Goal: Navigation & Orientation: Find specific page/section

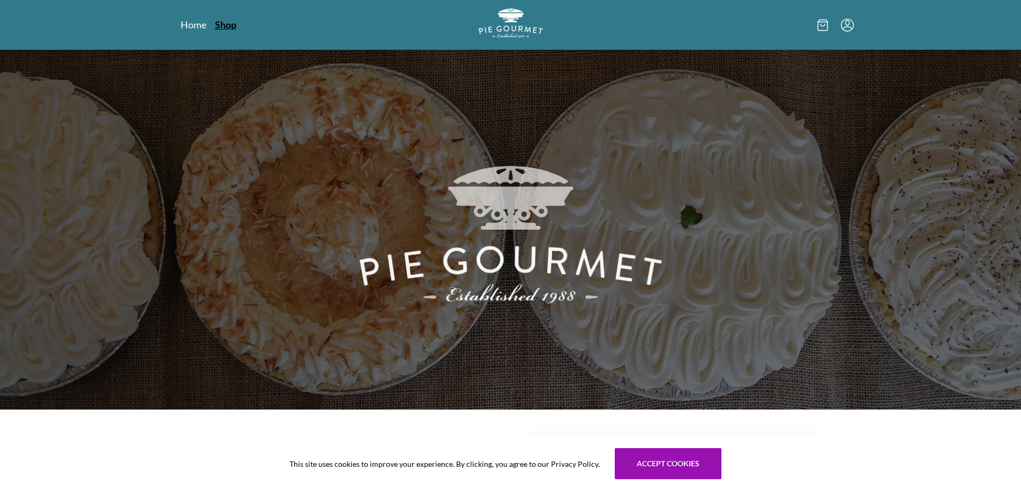
click at [224, 24] on link "Shop" at bounding box center [225, 24] width 21 height 13
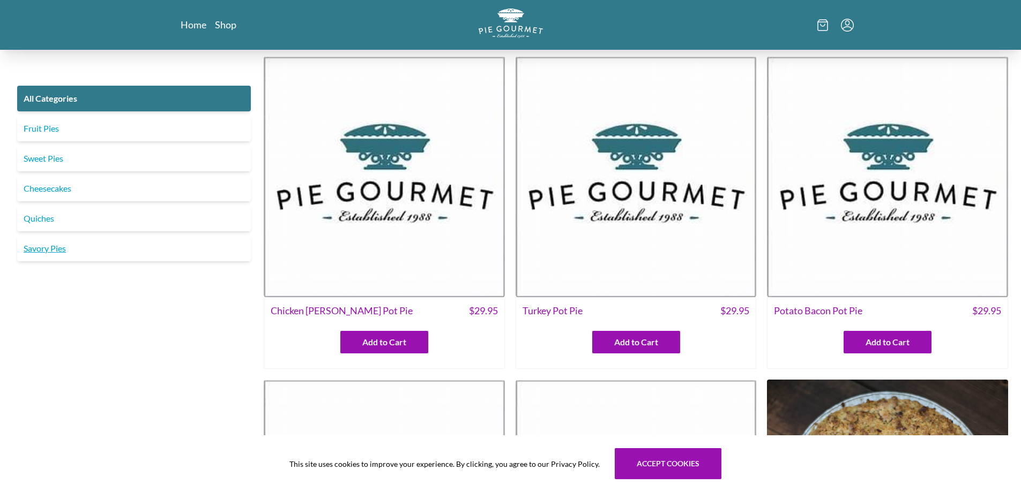
click at [43, 251] on link "Savory Pies" at bounding box center [134, 249] width 234 height 26
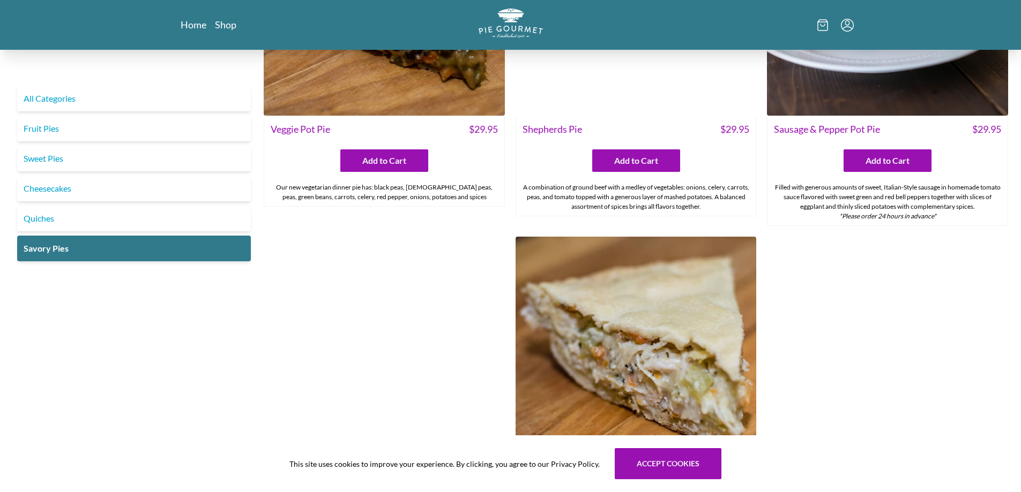
scroll to position [482, 0]
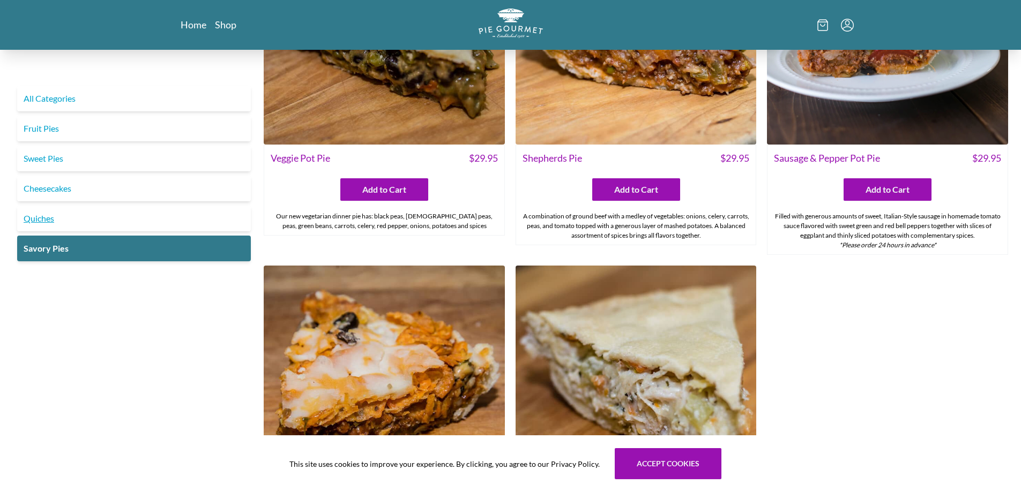
click at [52, 219] on link "Quiches" at bounding box center [134, 219] width 234 height 26
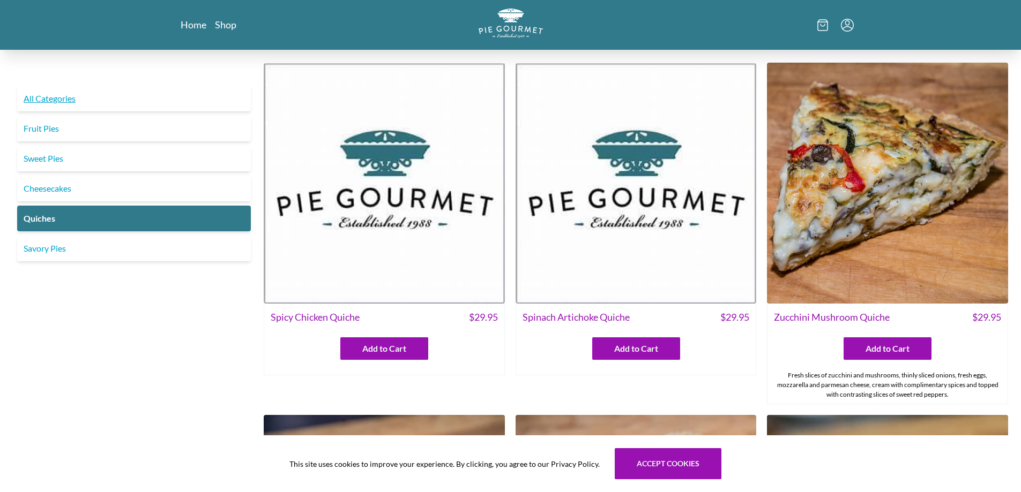
click at [49, 102] on link "All Categories" at bounding box center [134, 99] width 234 height 26
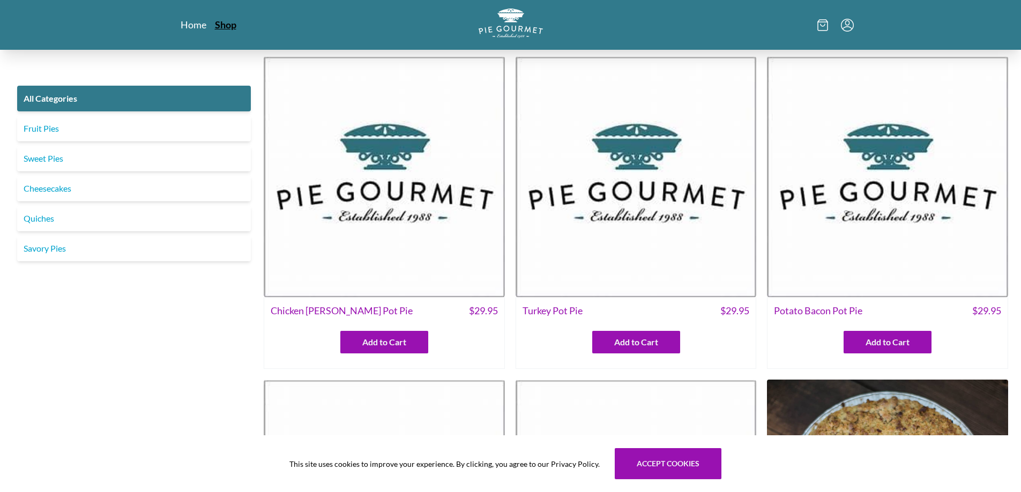
click at [225, 24] on link "Shop" at bounding box center [225, 24] width 21 height 13
click at [48, 250] on link "Savory Pies" at bounding box center [134, 249] width 234 height 26
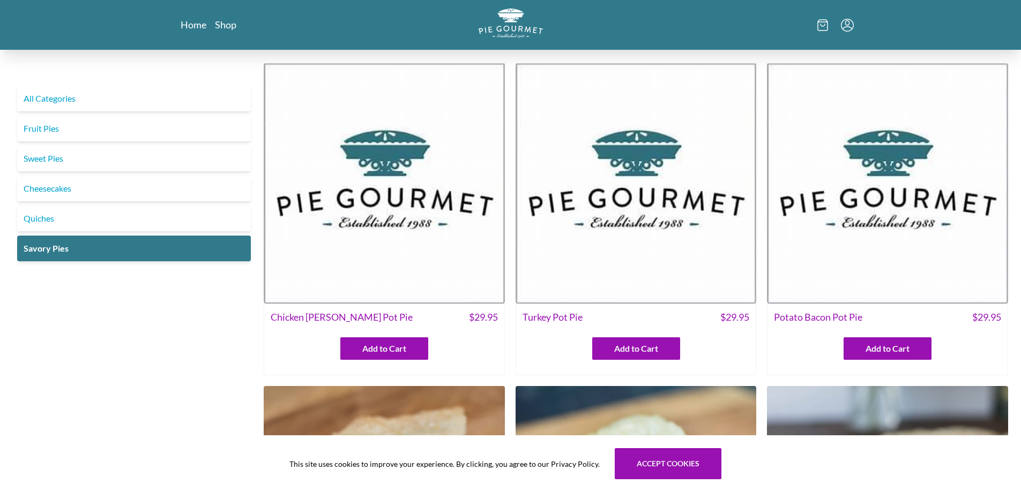
scroll to position [268, 0]
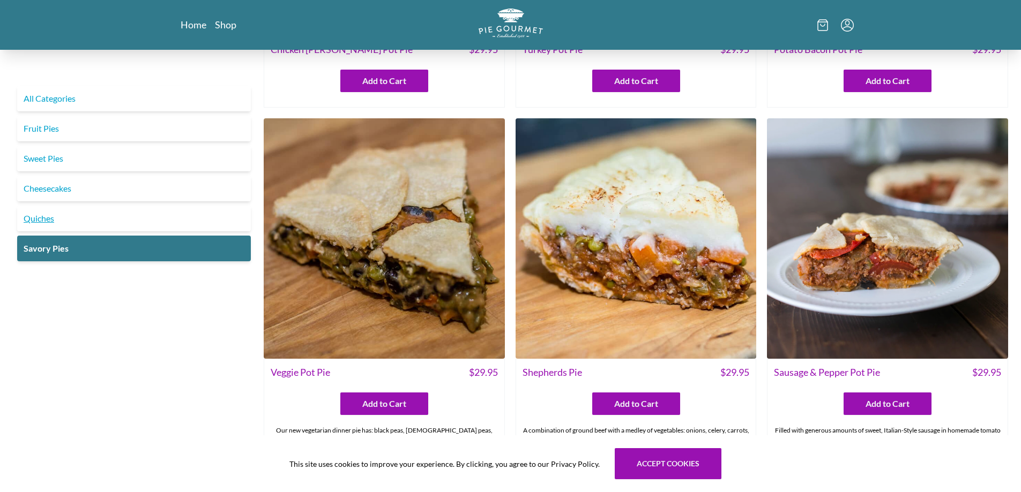
click at [34, 214] on link "Quiches" at bounding box center [134, 219] width 234 height 26
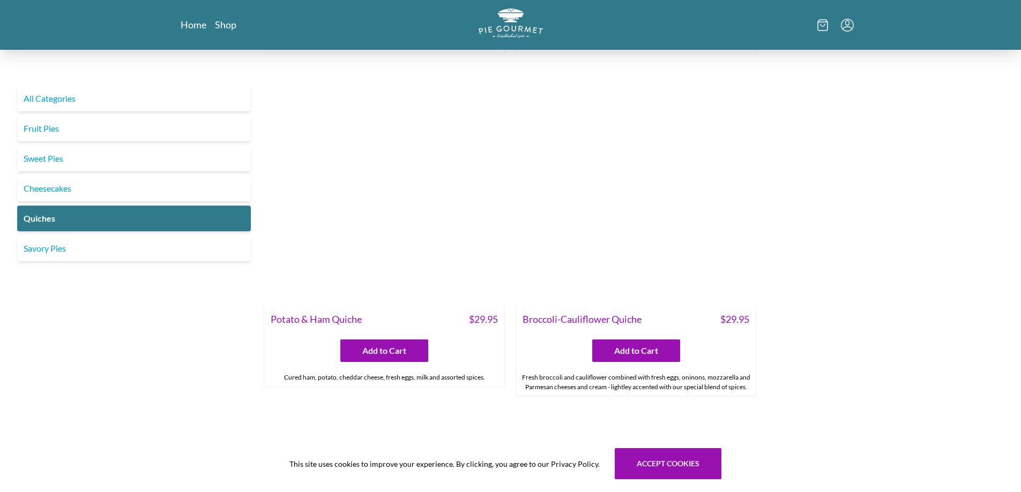
scroll to position [697, 0]
